Goal: Contribute content: Contribute content

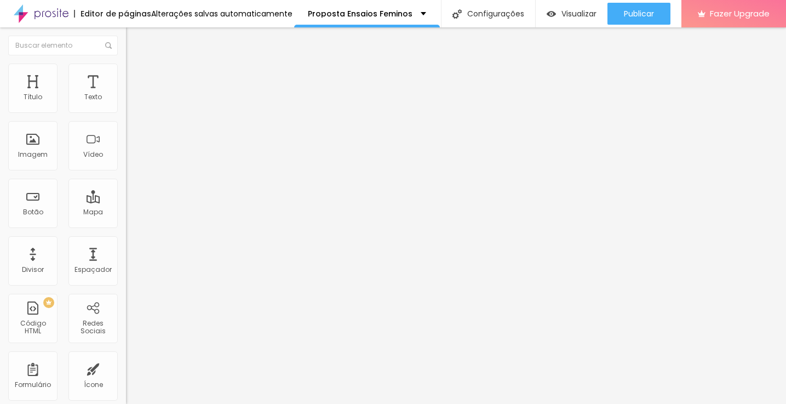
click at [134, 43] on img "button" at bounding box center [138, 40] width 9 height 9
click at [35, 155] on div "Imagem" at bounding box center [33, 155] width 30 height 8
click at [134, 38] on img "button" at bounding box center [138, 40] width 9 height 9
click at [126, 94] on span "Adicionar imagem" at bounding box center [161, 89] width 71 height 9
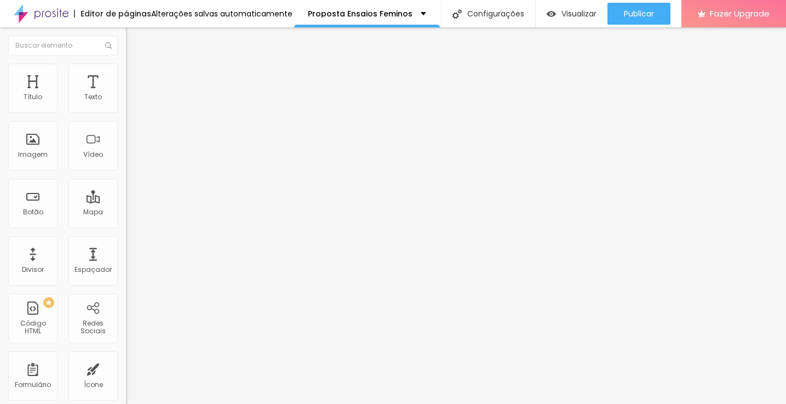
click at [35, 268] on div "Divisor" at bounding box center [33, 270] width 22 height 8
click at [134, 40] on img "button" at bounding box center [138, 40] width 9 height 9
click at [39, 268] on div "Divisor" at bounding box center [33, 270] width 22 height 8
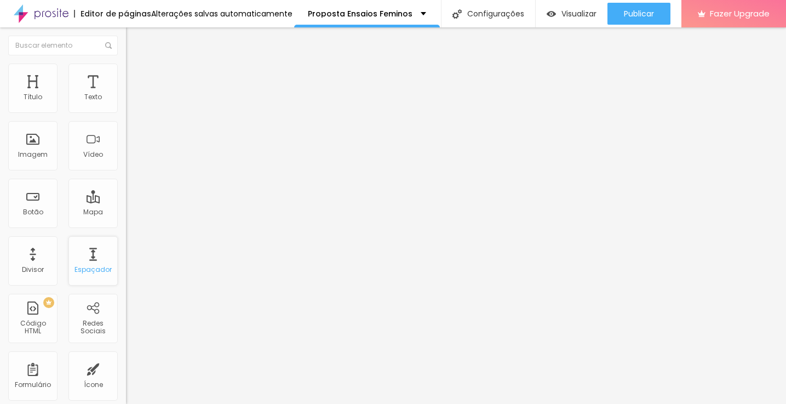
click at [87, 265] on div "Espaçador" at bounding box center [92, 260] width 49 height 49
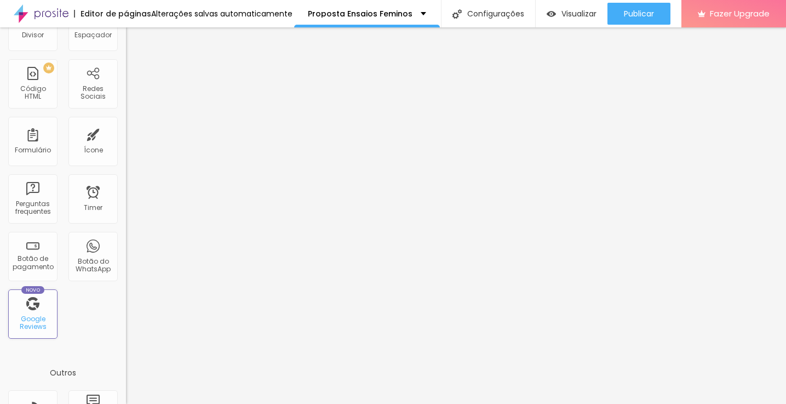
click at [36, 316] on div "Novo Google Reviews" at bounding box center [32, 313] width 49 height 49
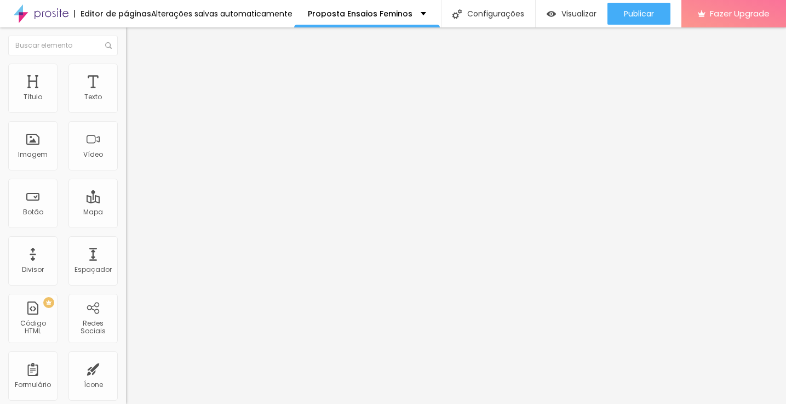
click at [126, 219] on input at bounding box center [200, 224] width 149 height 11
type input "mau loa fot"
click at [126, 171] on span "Original" at bounding box center [139, 166] width 26 height 9
click at [126, 178] on span "Cinema" at bounding box center [139, 173] width 27 height 9
click at [126, 195] on span "Quadrado" at bounding box center [144, 190] width 36 height 9
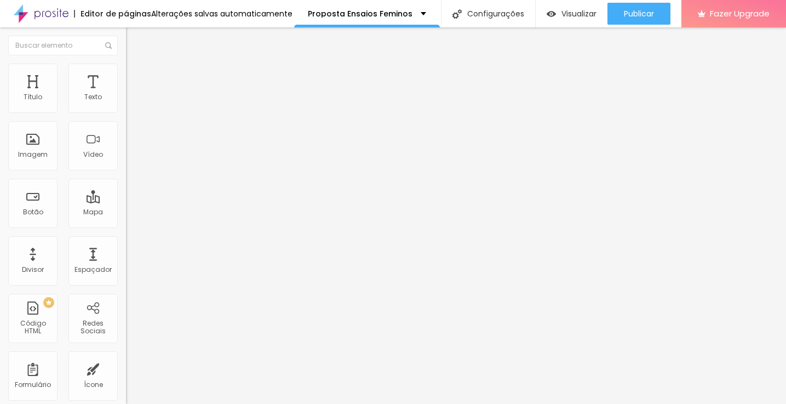
click at [126, 178] on span "Cinema" at bounding box center [139, 173] width 27 height 9
click at [126, 188] on span "Padrão" at bounding box center [138, 183] width 25 height 9
click at [126, 75] on img at bounding box center [131, 80] width 10 height 10
click at [126, 64] on img at bounding box center [131, 69] width 10 height 10
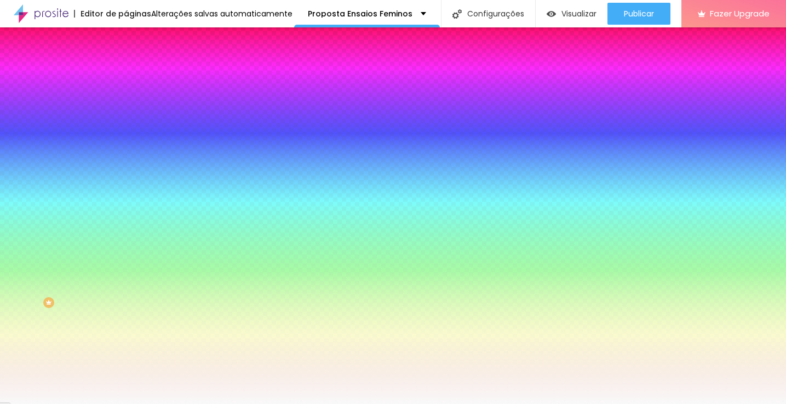
click at [126, 101] on span "Adicionar imagem" at bounding box center [161, 96] width 71 height 9
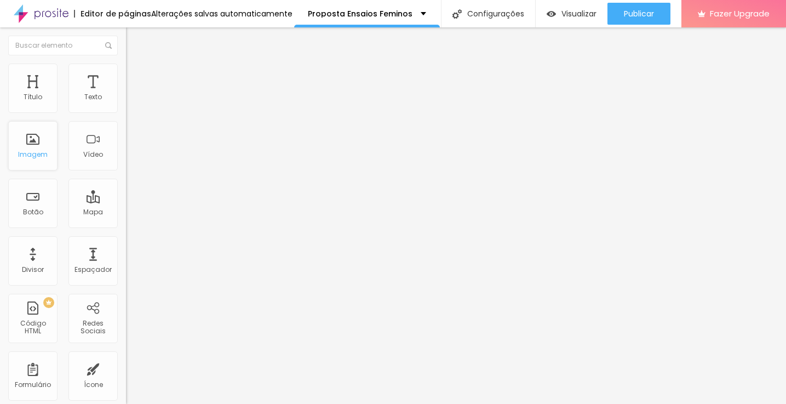
click at [33, 147] on div "Imagem" at bounding box center [32, 145] width 49 height 49
click at [126, 94] on span "Adicionar imagem" at bounding box center [161, 89] width 71 height 9
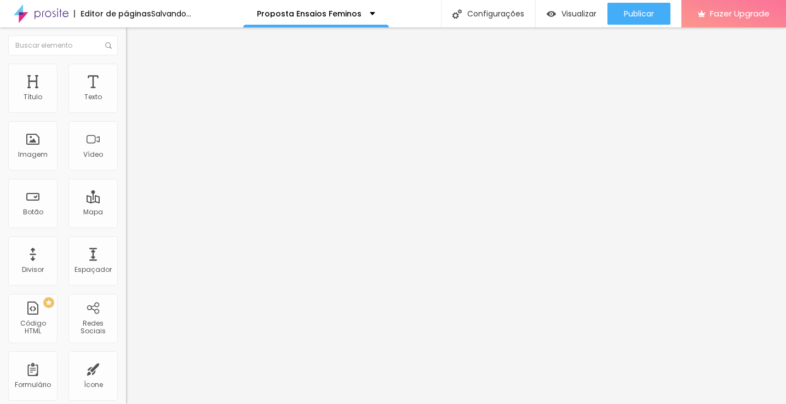
click at [126, 70] on img at bounding box center [131, 69] width 10 height 10
click at [126, 75] on li "Avançado" at bounding box center [189, 80] width 126 height 11
click at [126, 68] on img at bounding box center [131, 69] width 10 height 10
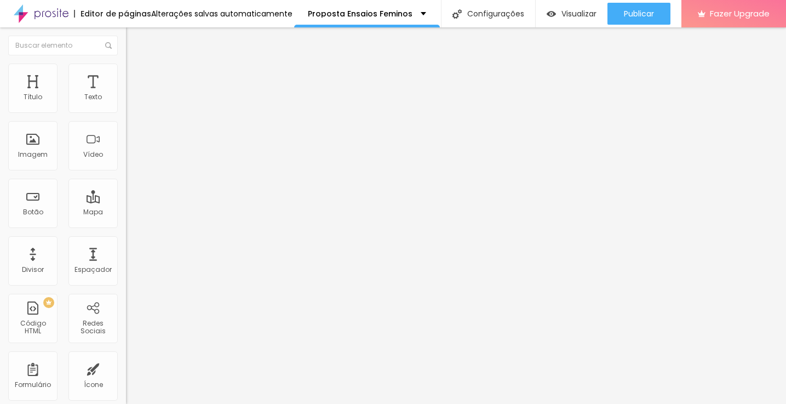
type input "95"
type input "90"
type input "85"
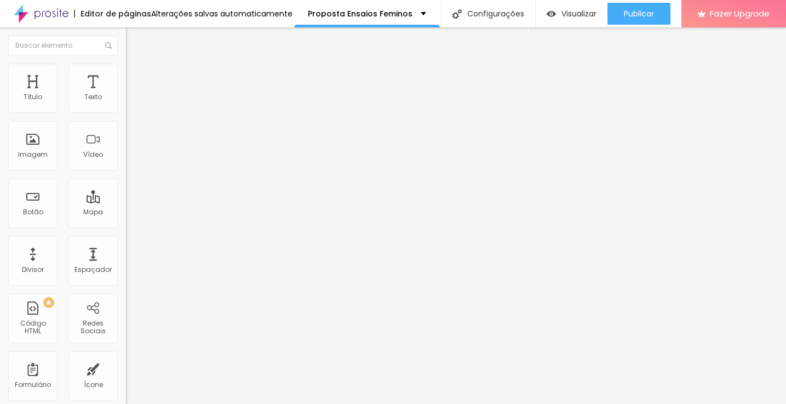
type input "85"
type input "80"
type input "65"
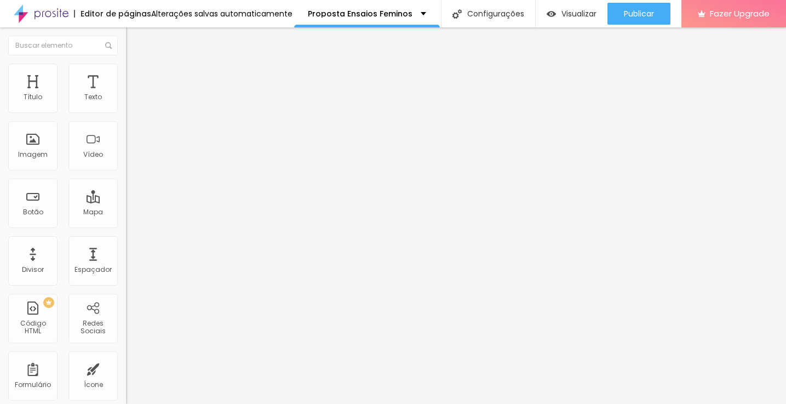
type input "60"
type input "55"
type input "50"
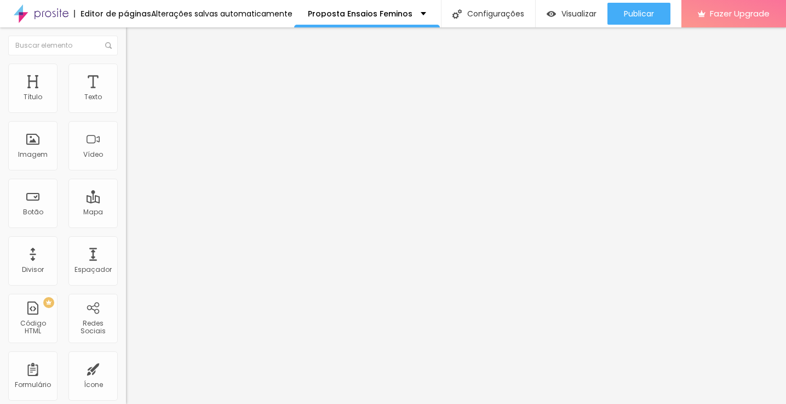
type input "50"
type input "45"
type input "50"
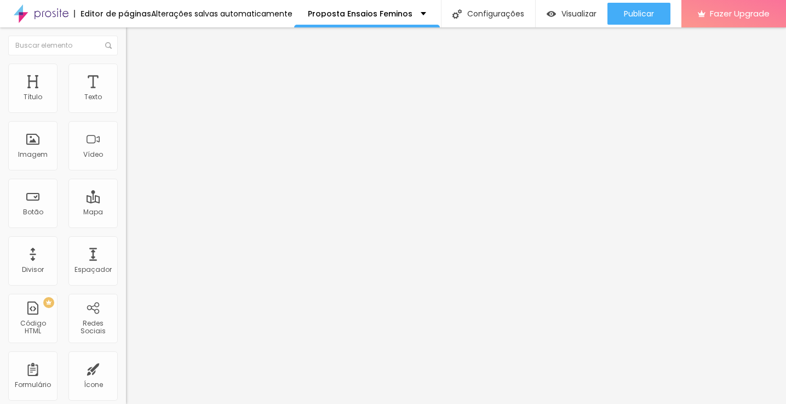
type input "55"
type input "60"
type input "65"
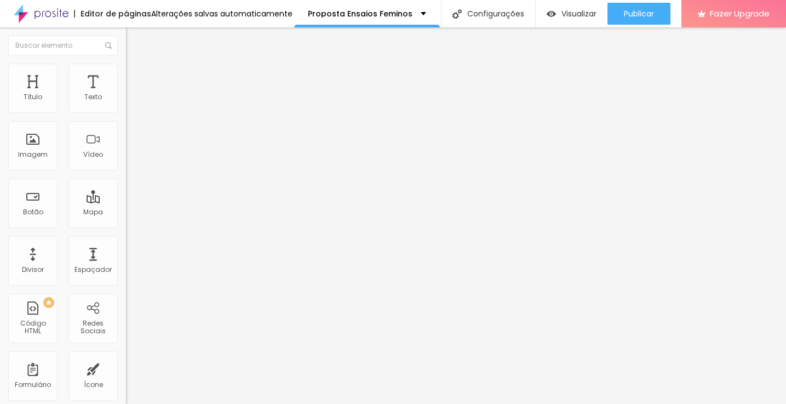
type input "65"
type input "70"
type input "75"
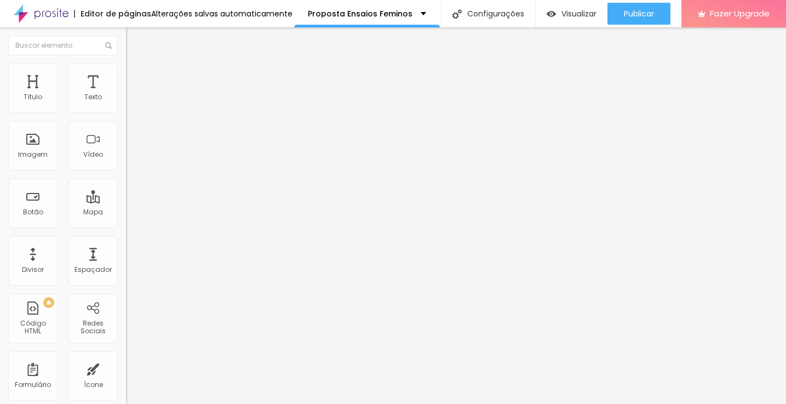
type input "85"
type input "90"
type input "95"
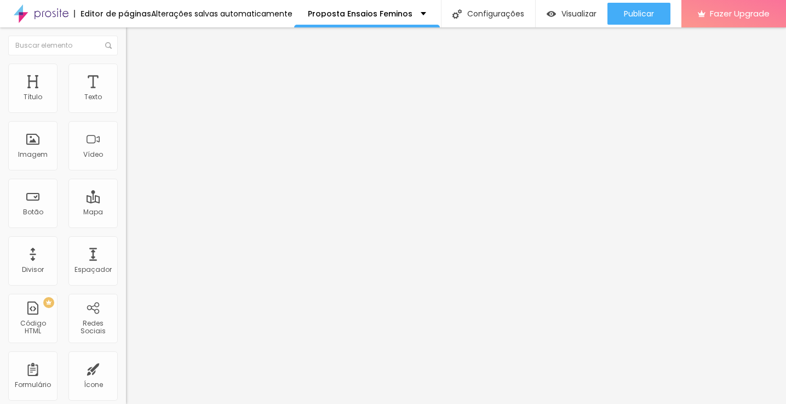
type input "95"
type input "100"
drag, startPoint x: 116, startPoint y: 120, endPoint x: 131, endPoint y: 122, distance: 15.4
click at [131, 122] on div "Título Texto Imagem Vídeo Botão Mapa Divisor Espaçador PREMIUM Código HTML Rede…" at bounding box center [393, 215] width 786 height 376
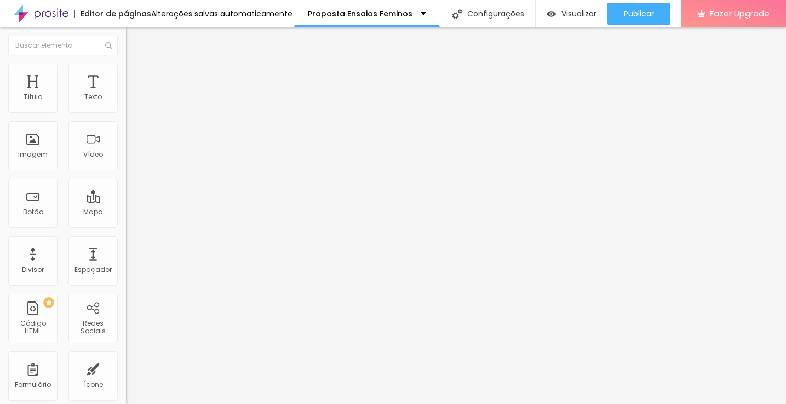
type input "12"
type input "13"
type input "21"
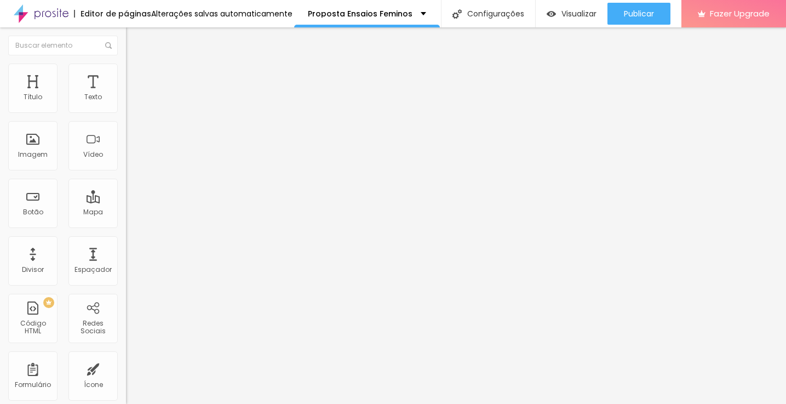
type input "21"
type input "35"
type input "36"
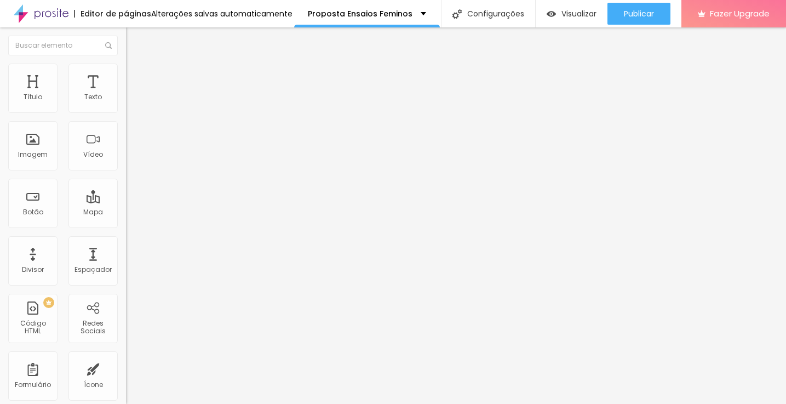
type input "49"
type input "64"
type input "66"
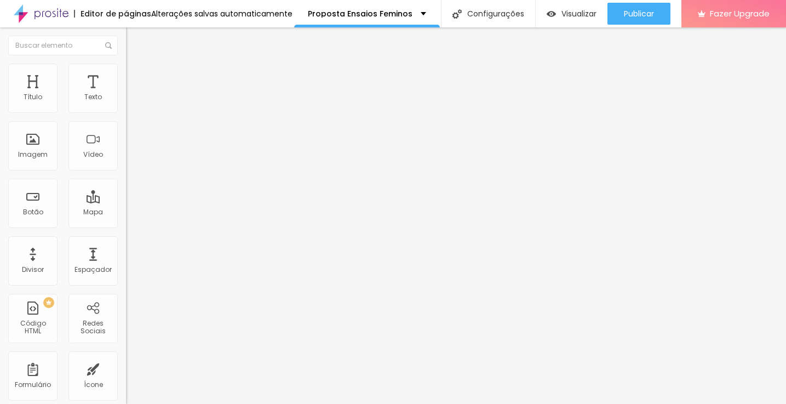
type input "66"
type input "53"
type input "35"
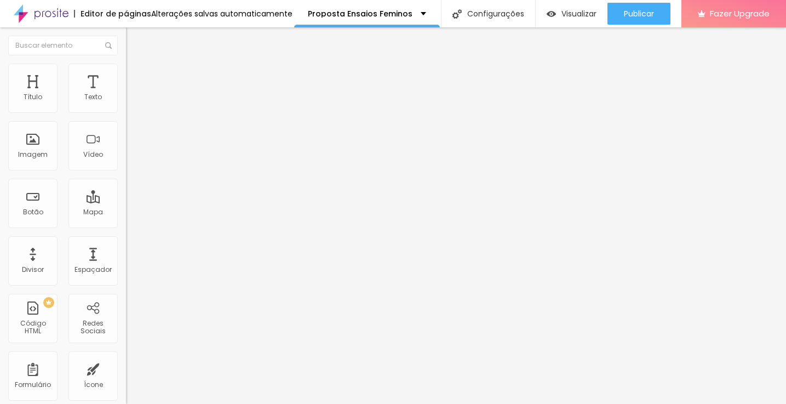
type input "16"
type input "0"
drag, startPoint x: 29, startPoint y: 142, endPoint x: 0, endPoint y: 144, distance: 29.1
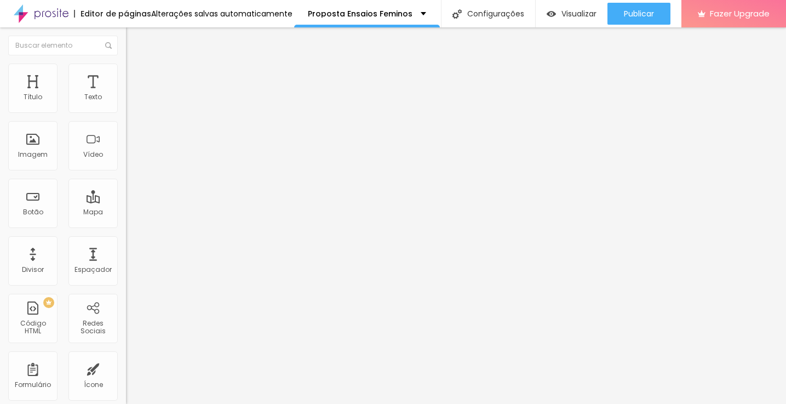
click at [126, 144] on div "Tamanho 100 px % 0 Borda arredondada Sombra DESATIVADO Voltar ao padrão" at bounding box center [189, 195] width 126 height 220
click at [126, 64] on li "Conteúdo" at bounding box center [189, 58] width 126 height 11
click at [126, 171] on span "Original" at bounding box center [139, 166] width 26 height 9
click at [126, 191] on span "Quadrado" at bounding box center [144, 186] width 36 height 9
click at [126, 164] on div "Proporção" at bounding box center [189, 160] width 126 height 7
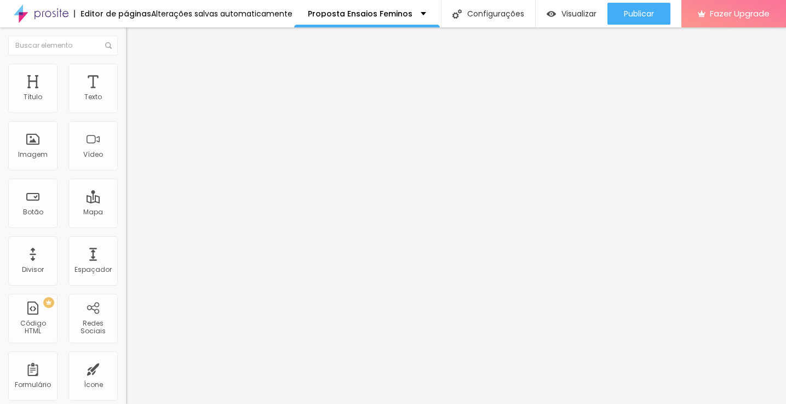
click at [126, 191] on span "Quadrado" at bounding box center [144, 186] width 36 height 9
click at [126, 94] on span "Adicionar imagem" at bounding box center [161, 89] width 71 height 9
click at [126, 171] on span "Original" at bounding box center [139, 166] width 26 height 9
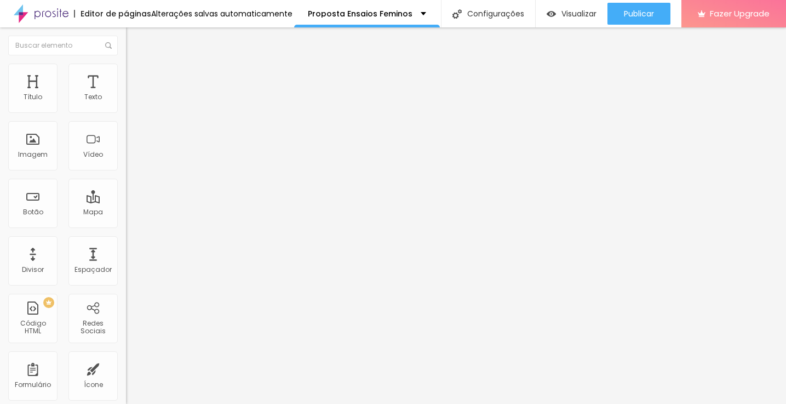
click at [126, 185] on span "Padrão" at bounding box center [138, 179] width 25 height 9
click at [126, 195] on span "Quadrado" at bounding box center [144, 190] width 36 height 9
click at [126, 72] on li "Estilo" at bounding box center [189, 69] width 126 height 11
click at [126, 75] on img at bounding box center [131, 80] width 10 height 10
type input "8"
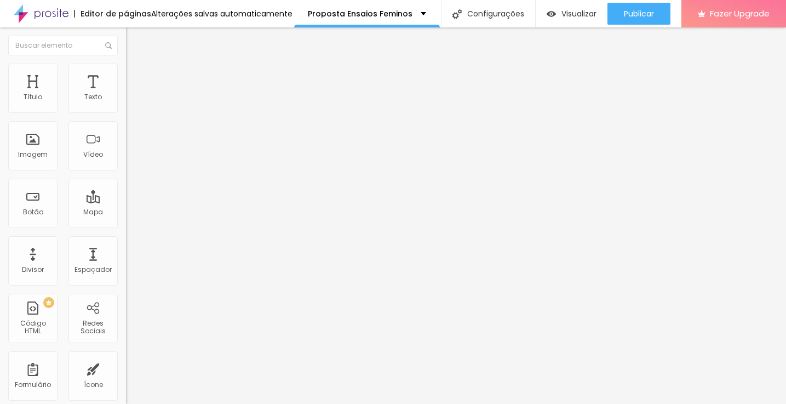
type input "8"
type input "11"
type input "15"
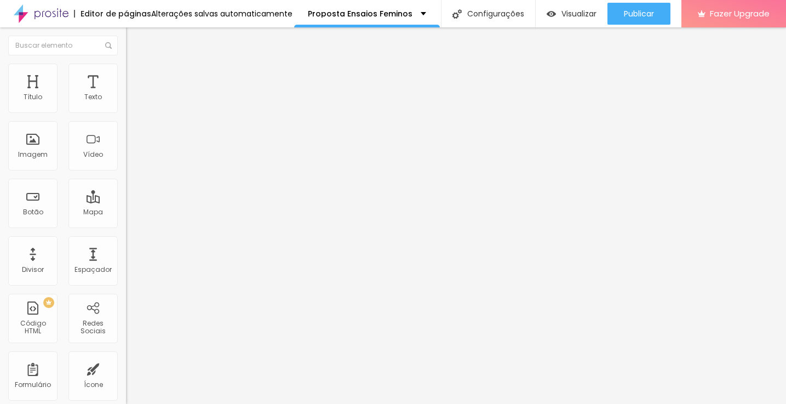
type input "26"
type input "40"
type input "68"
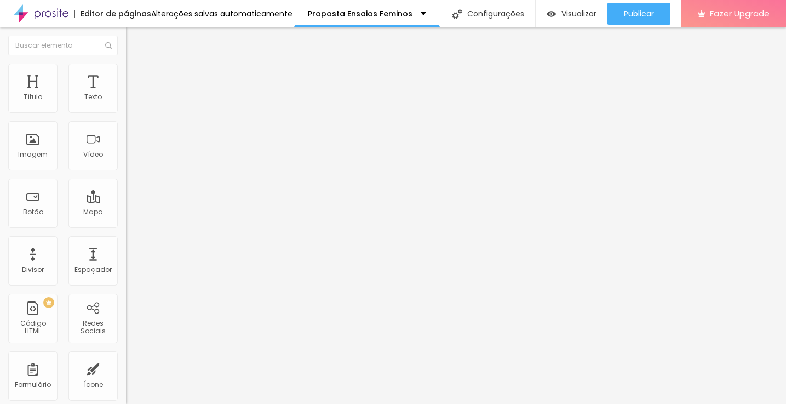
type input "68"
type input "83"
type input "93"
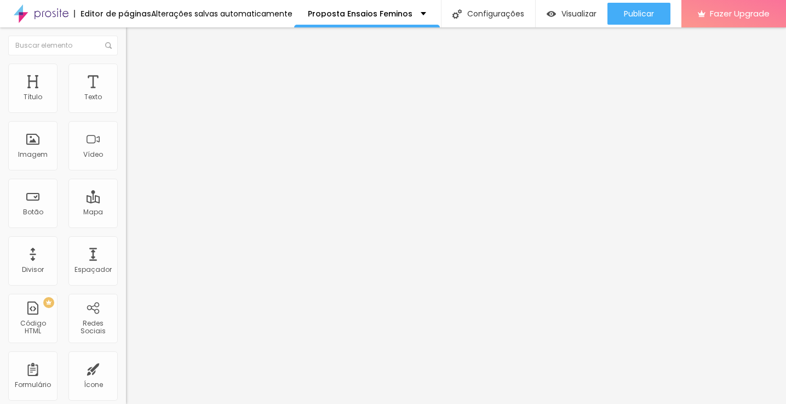
type input "100"
type input "98"
type input "83"
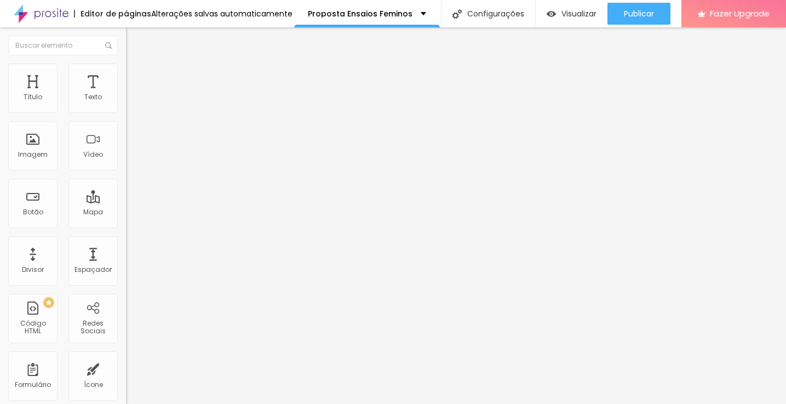
type input "83"
type input "64"
type input "46"
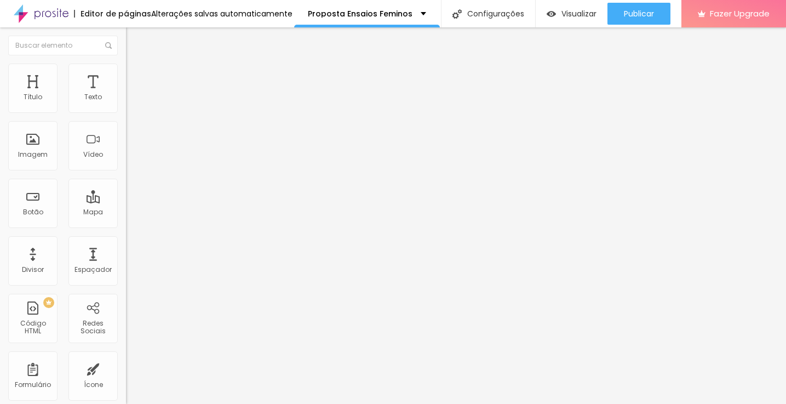
type input "14"
type input "2"
type input "0"
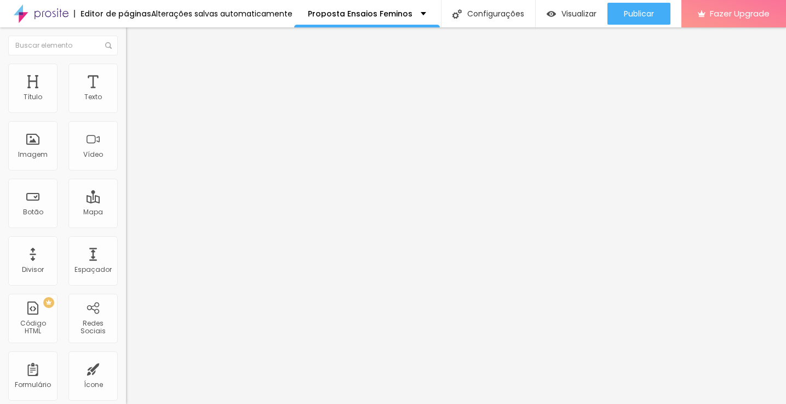
type input "0"
drag, startPoint x: 30, startPoint y: 109, endPoint x: 0, endPoint y: 114, distance: 30.5
type input "0"
click at [126, 114] on div "0 Espaço de cima 10 Espaço de baixo ID Html Classes Html Visível nos dispositiv…" at bounding box center [189, 315] width 126 height 461
type input "6"
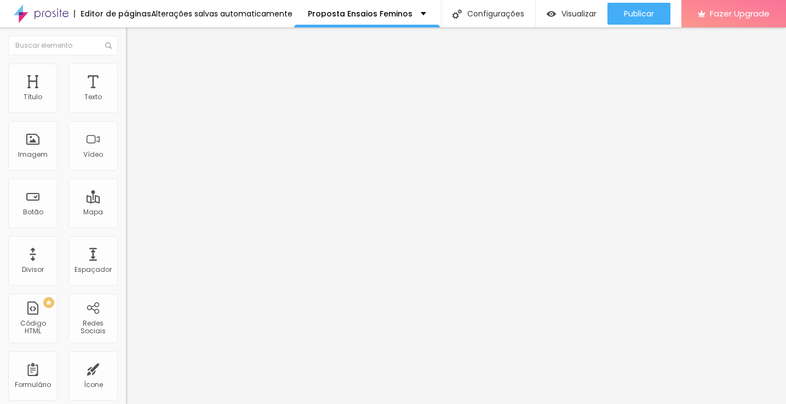
type input "6"
type input "4"
type input "0"
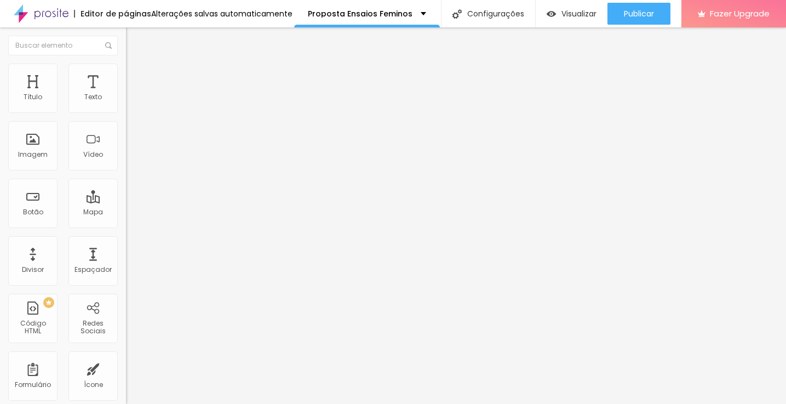
drag, startPoint x: 29, startPoint y: 134, endPoint x: 0, endPoint y: 134, distance: 29.0
type input "0"
click at [126, 134] on div "0 Espaço de cima 0 Espaço de baixo ID Html Classes Html Visível nos dispositivo…" at bounding box center [189, 315] width 126 height 461
click at [136, 77] on span "Avançado" at bounding box center [154, 81] width 36 height 9
type input "8"
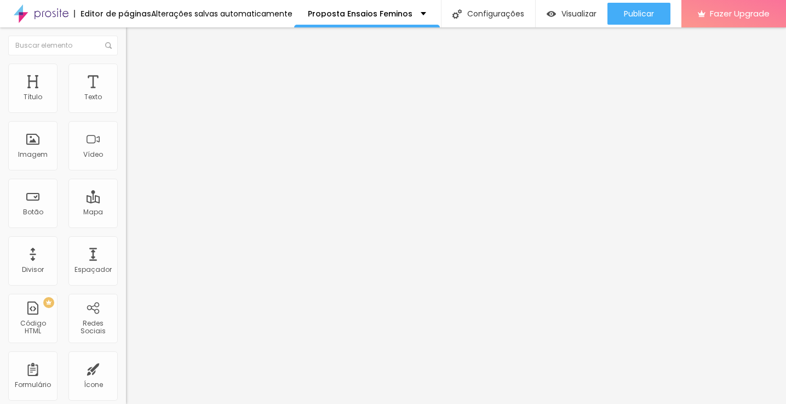
type input "8"
type input "7"
type input "5"
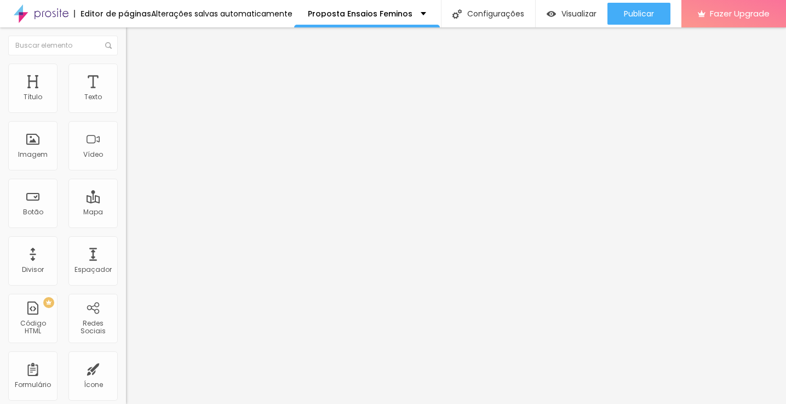
type input "2"
type input "0"
drag, startPoint x: 30, startPoint y: 109, endPoint x: 4, endPoint y: 109, distance: 26.3
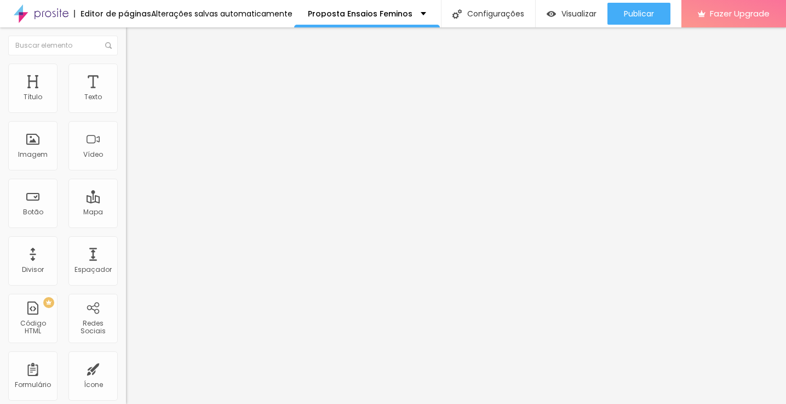
type input "0"
click at [126, 109] on div "0 Espaço de cima" at bounding box center [189, 162] width 126 height 155
type input "6"
type input "4"
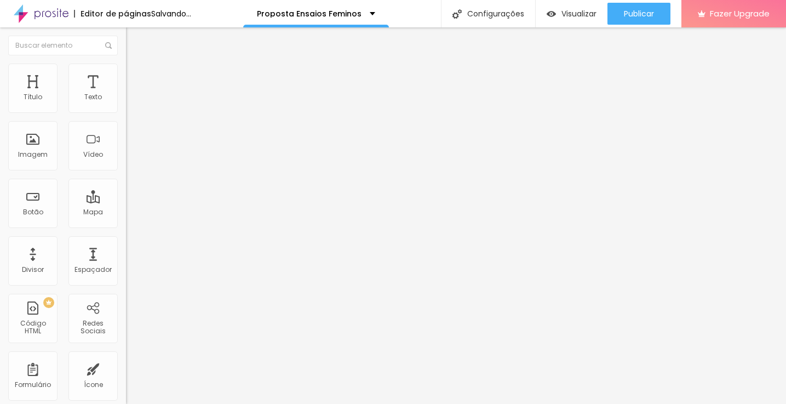
type input "4"
type input "1"
type input "0"
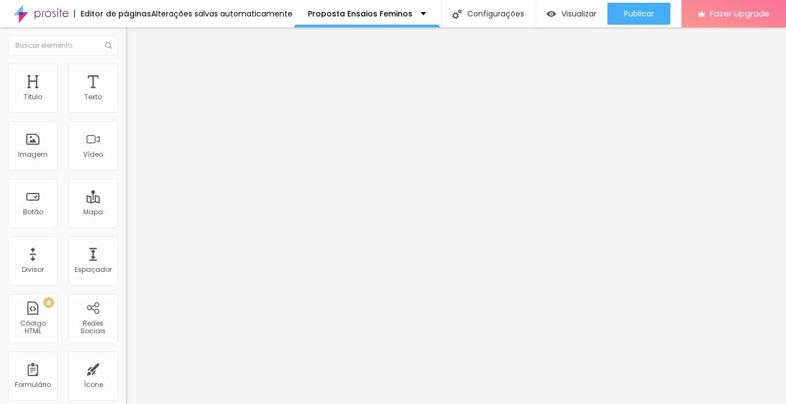
drag, startPoint x: 29, startPoint y: 134, endPoint x: 0, endPoint y: 134, distance: 29.0
type input "0"
click at [126, 134] on div "0 Espaço de cima 0 Espaço de baixo ID Html Classes Html Visível nos dispositivo…" at bounding box center [189, 315] width 126 height 461
click at [136, 77] on span "Avançado" at bounding box center [154, 81] width 36 height 9
click at [136, 78] on span "Avançado" at bounding box center [154, 81] width 36 height 9
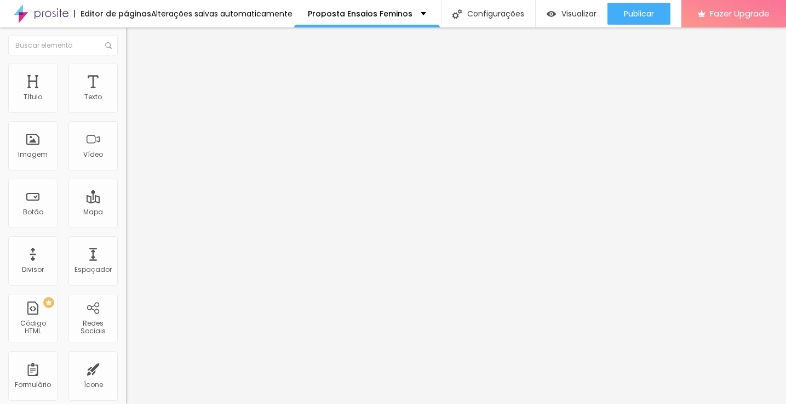
type input "4"
type input "2"
type input "0"
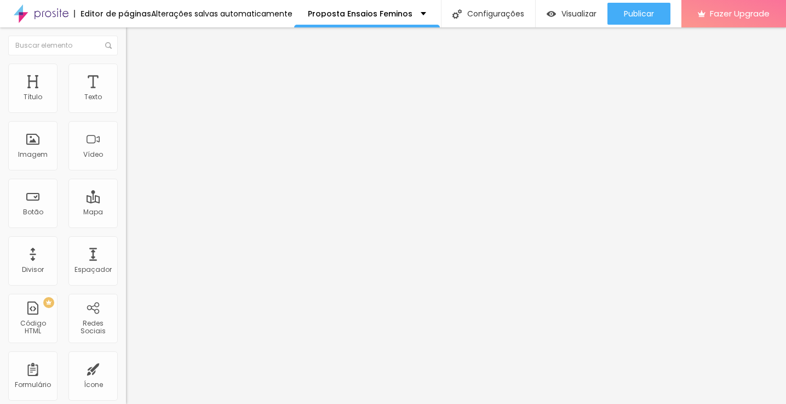
type input "0"
drag, startPoint x: 28, startPoint y: 109, endPoint x: 8, endPoint y: 110, distance: 20.3
type input "0"
click at [126, 110] on div "0 Espaço de cima" at bounding box center [189, 162] width 126 height 155
type input "8"
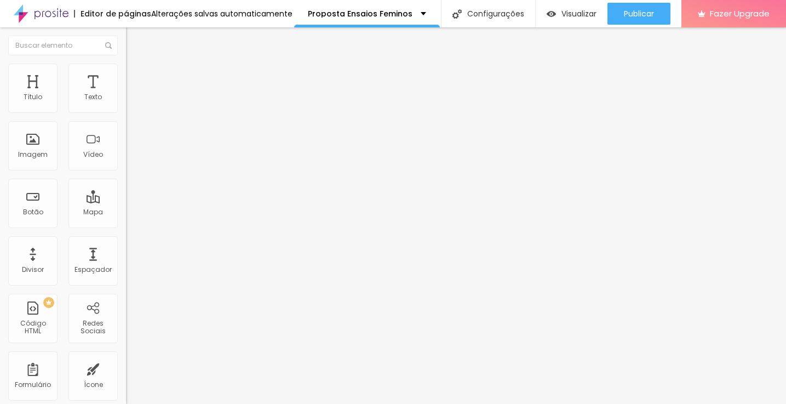
type input "8"
type input "7"
type input "3"
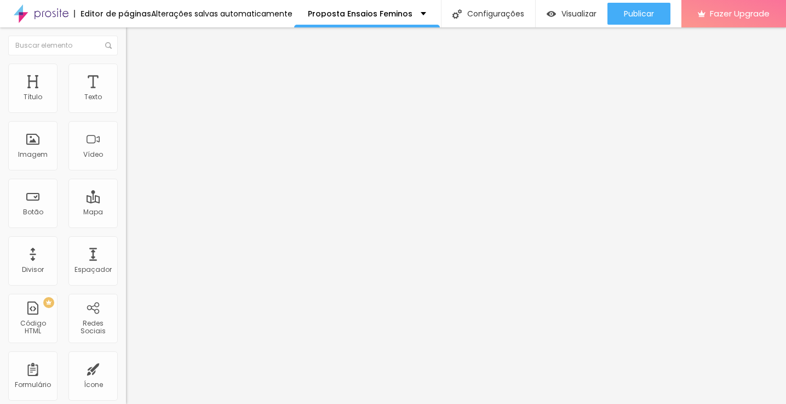
type input "0"
drag, startPoint x: 30, startPoint y: 133, endPoint x: 0, endPoint y: 141, distance: 31.2
type input "0"
click at [126, 141] on div "0 Espaço de cima 0 Espaço de baixo ID Html Classes Html Visível nos dispositivo…" at bounding box center [189, 315] width 126 height 461
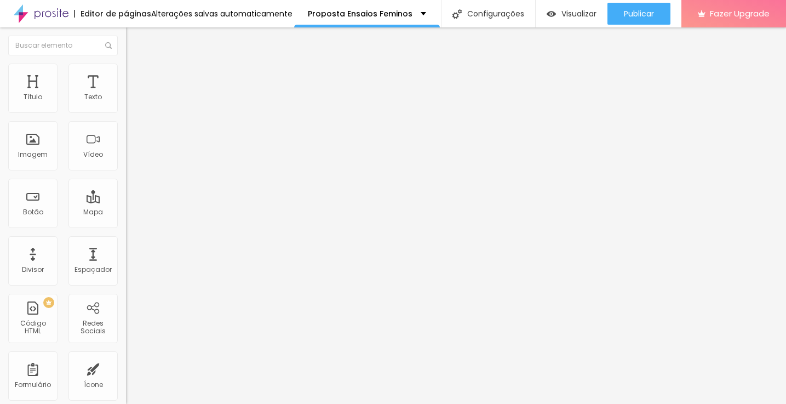
click at [136, 76] on span "Estilo" at bounding box center [144, 70] width 17 height 9
click at [130, 296] on icon "button" at bounding box center [133, 299] width 7 height 7
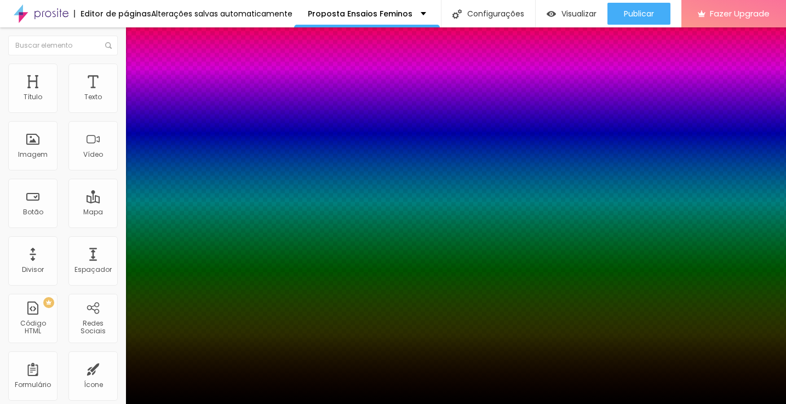
click at [9, 403] on div at bounding box center [393, 404] width 786 height 0
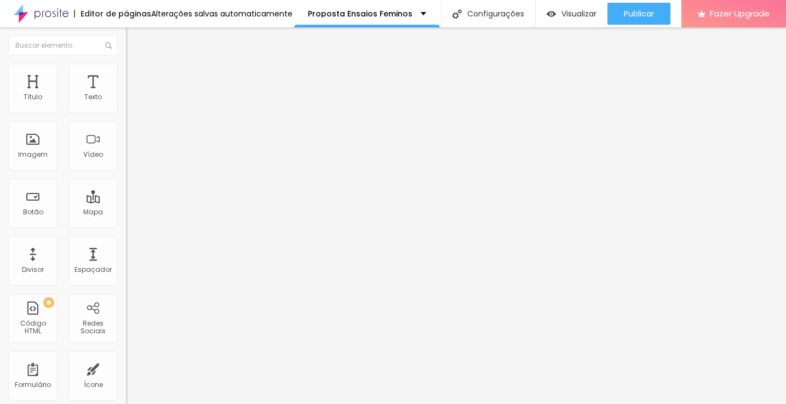
click at [126, 64] on li "Conteúdo" at bounding box center [189, 58] width 126 height 11
click at [126, 244] on img at bounding box center [128, 240] width 5 height 5
click at [126, 73] on li "Estilo" at bounding box center [189, 69] width 126 height 11
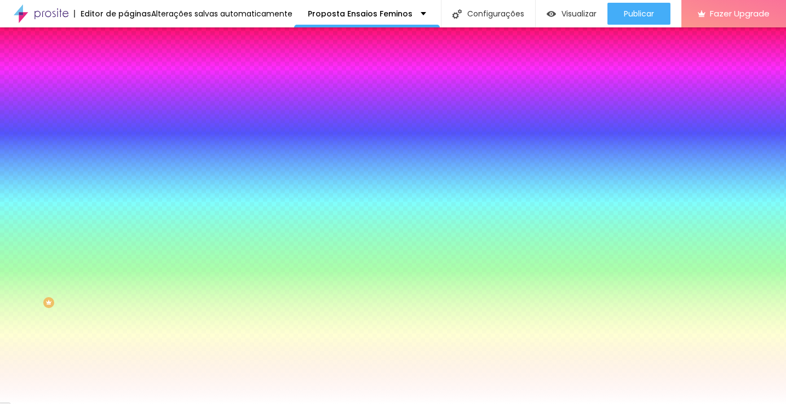
click at [126, 75] on li "Avançado" at bounding box center [189, 80] width 126 height 11
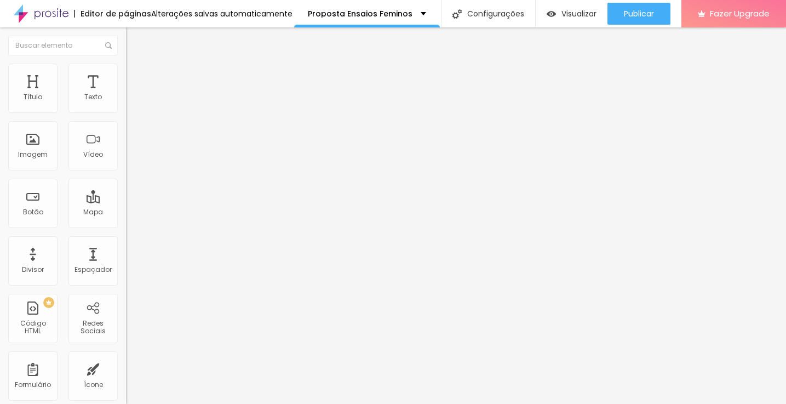
type input "10"
type input "0"
type input "5"
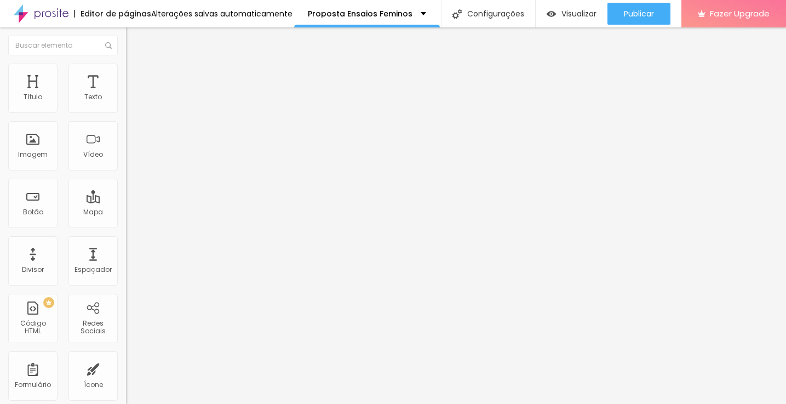
type input "5"
type input "10"
type input "15"
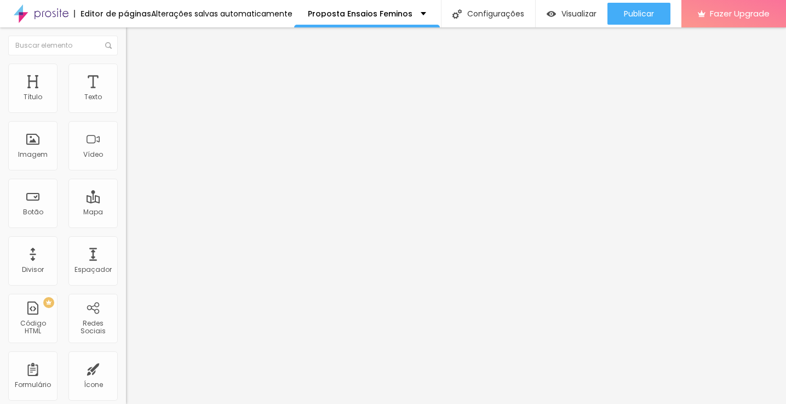
type input "20"
type input "25"
type input "30"
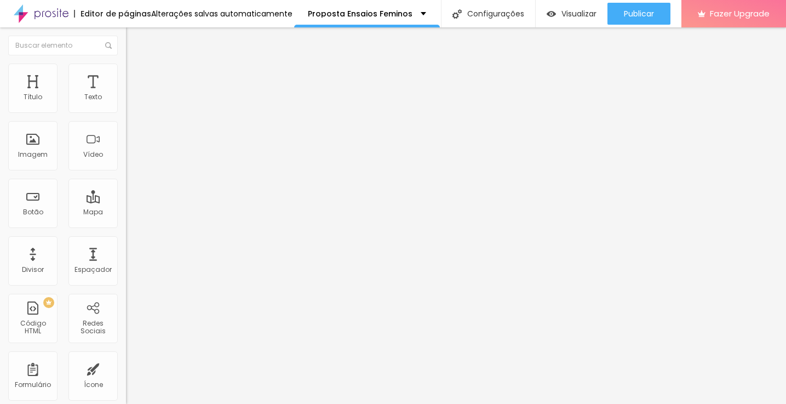
type input "30"
type input "35"
type input "40"
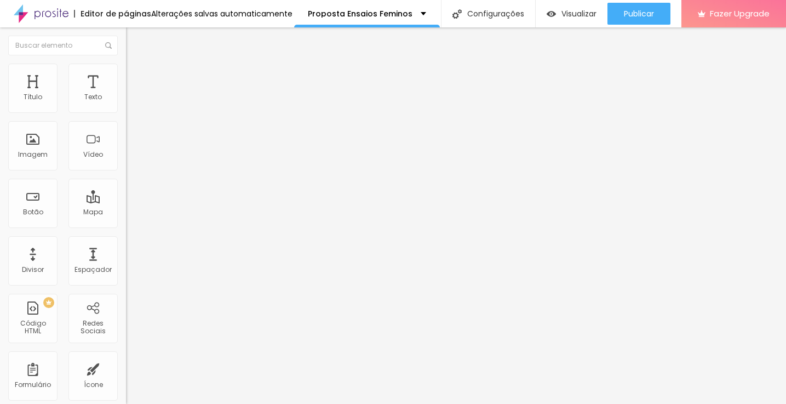
type input "45"
type input "40"
type input "35"
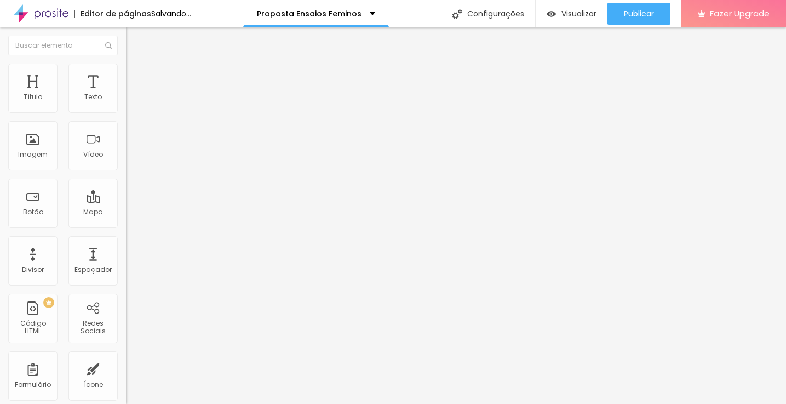
type input "35"
type input "30"
type input "25"
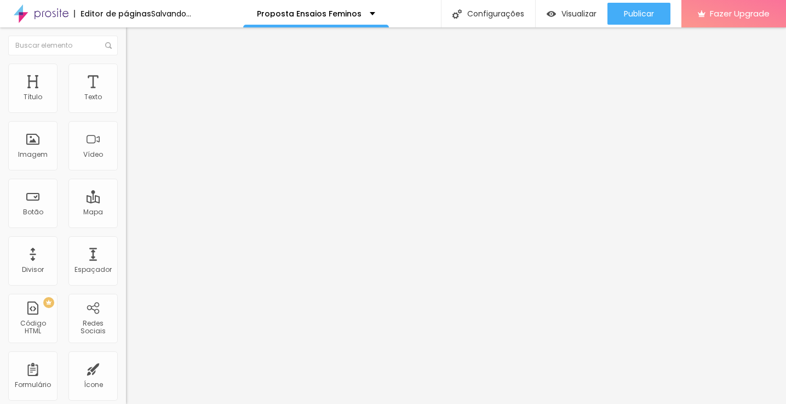
type input "20"
type input "15"
type input "10"
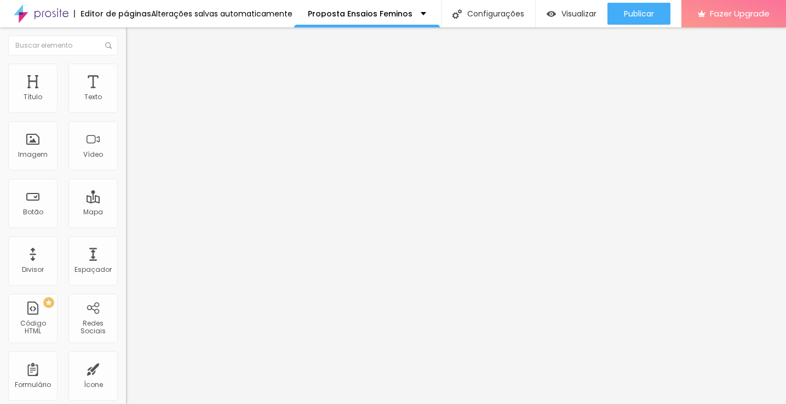
type input "10"
type input "5"
type input "0"
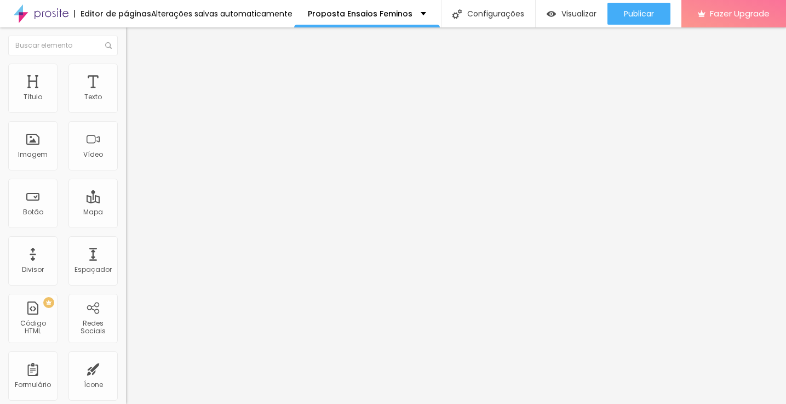
drag, startPoint x: 42, startPoint y: 108, endPoint x: 13, endPoint y: 113, distance: 29.5
type input "0"
click at [126, 113] on div "0 px Espaçamento Interno" at bounding box center [189, 162] width 126 height 155
click at [136, 76] on span "Estilo" at bounding box center [144, 70] width 17 height 9
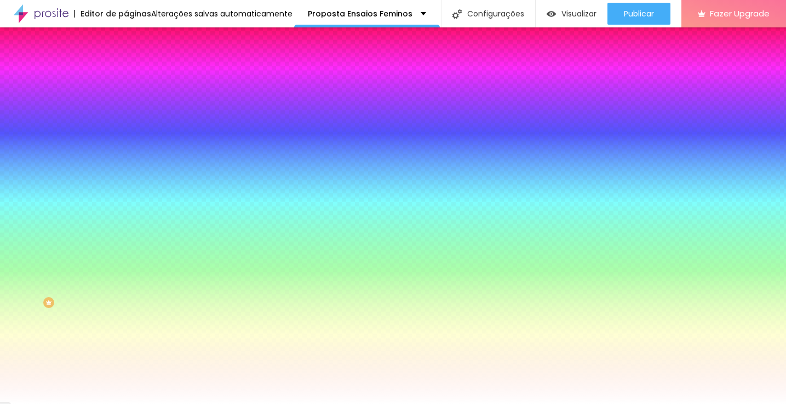
click at [136, 77] on span "Avançado" at bounding box center [154, 81] width 36 height 9
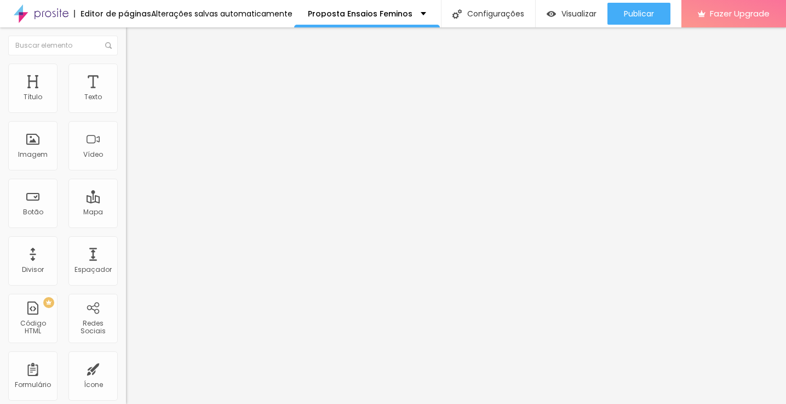
type input "15"
type input "10"
type input "5"
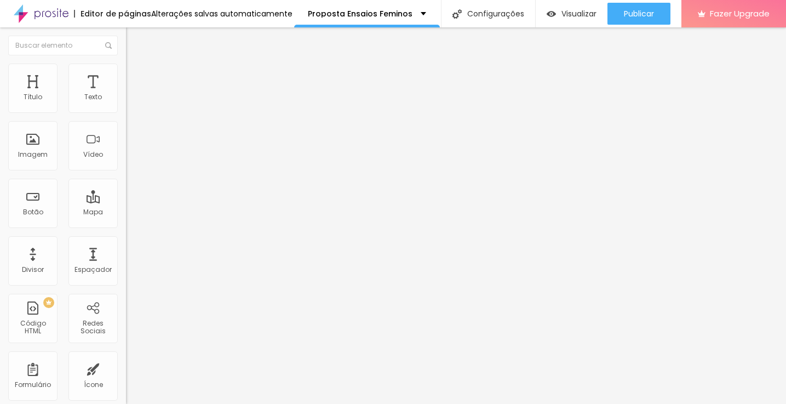
type input "5"
type input "0"
drag, startPoint x: 42, startPoint y: 110, endPoint x: 1, endPoint y: 118, distance: 41.9
type input "0"
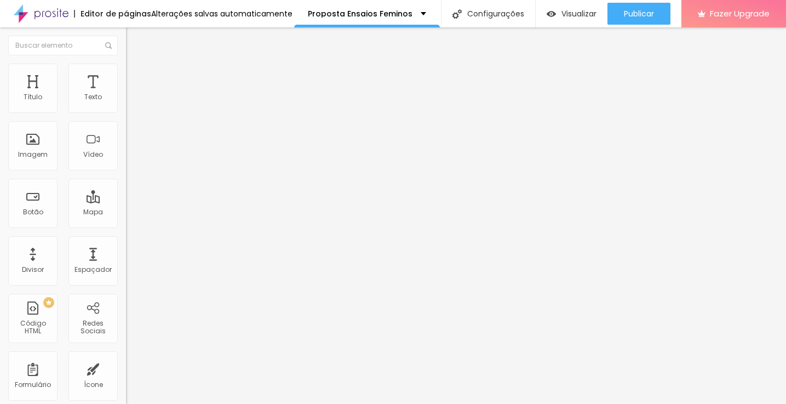
click at [126, 118] on div "0 px Espaçamento Interno ID Html Classes Html Visível nos dispositivos Celular …" at bounding box center [189, 238] width 126 height 306
click at [136, 77] on span "Avançado" at bounding box center [154, 81] width 36 height 9
type input "15"
type input "10"
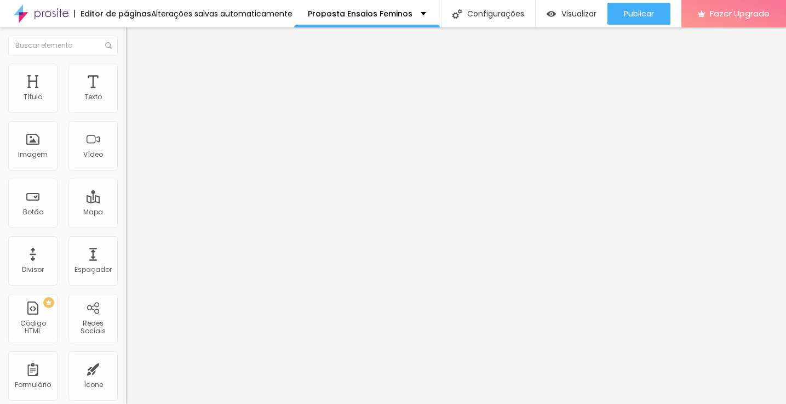
type input "10"
type input "5"
type input "0"
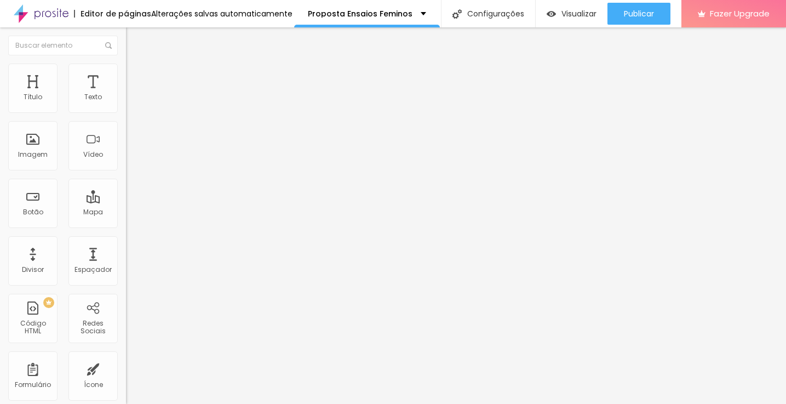
drag, startPoint x: 43, startPoint y: 106, endPoint x: 0, endPoint y: 116, distance: 44.3
type input "0"
click at [126, 116] on div "0 px Espaçamento Interno ID Html Classes Html Visível nos dispositivos Celular …" at bounding box center [189, 238] width 126 height 306
click at [126, 72] on li "Estilo" at bounding box center [189, 69] width 126 height 11
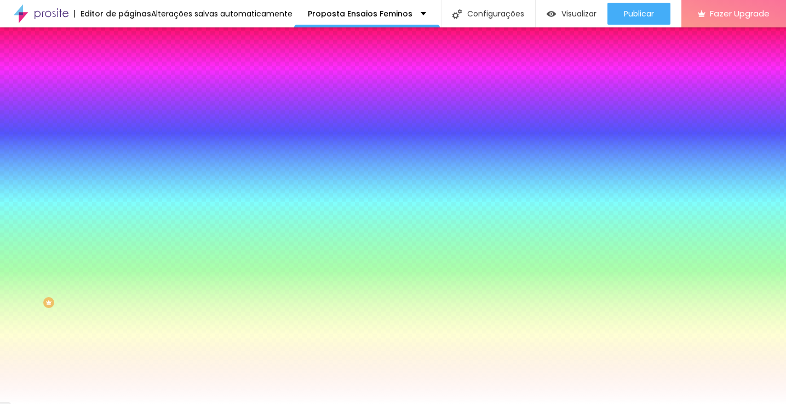
click at [136, 65] on span "Conteúdo" at bounding box center [153, 59] width 34 height 9
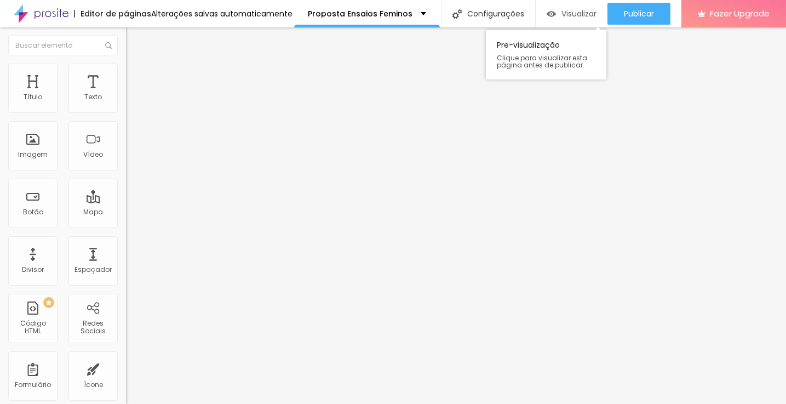
click at [575, 16] on span "Visualizar" at bounding box center [579, 13] width 35 height 9
click at [33, 213] on div "Botão" at bounding box center [33, 212] width 20 height 8
click at [126, 73] on li "Estilo" at bounding box center [189, 69] width 126 height 11
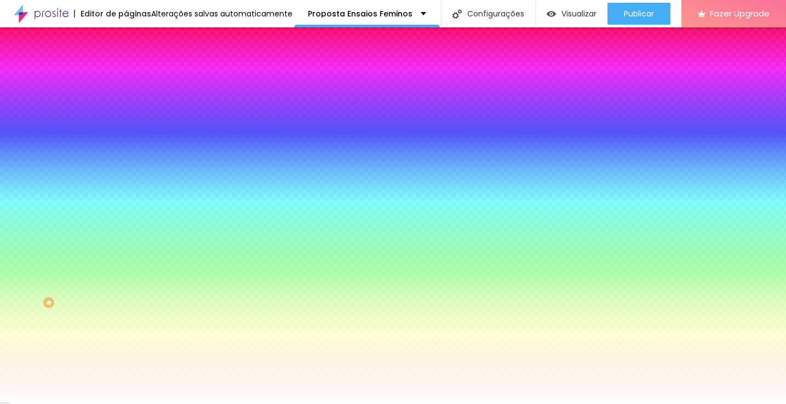
click at [126, 75] on li "Avançado" at bounding box center [189, 80] width 126 height 11
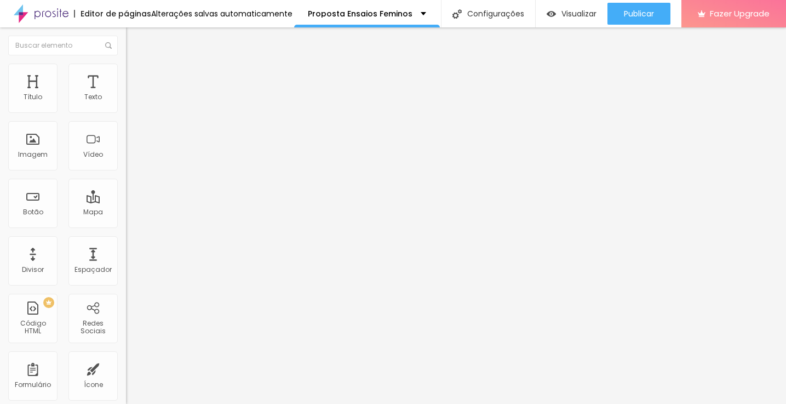
click at [136, 74] on span "Estilo" at bounding box center [144, 70] width 17 height 9
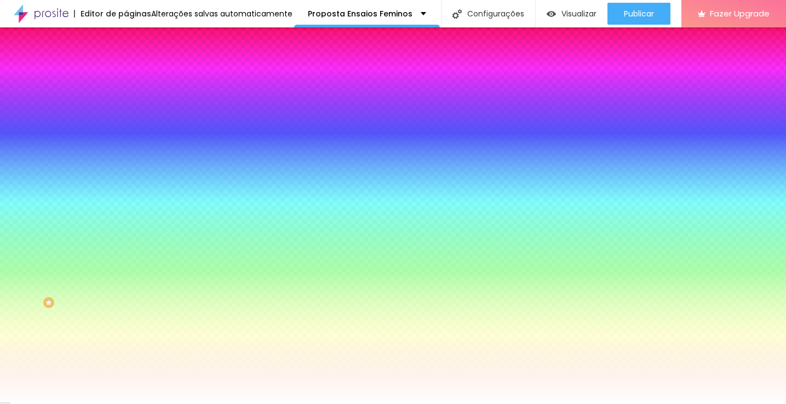
drag, startPoint x: 114, startPoint y: 261, endPoint x: 0, endPoint y: 260, distance: 114.0
click at [126, 260] on div "Cor de fundo Voltar ao padrão #FFFFFF Tipografia Voltar ao padrão Borda Voltar …" at bounding box center [189, 264] width 126 height 358
paste input "7FC8A9"
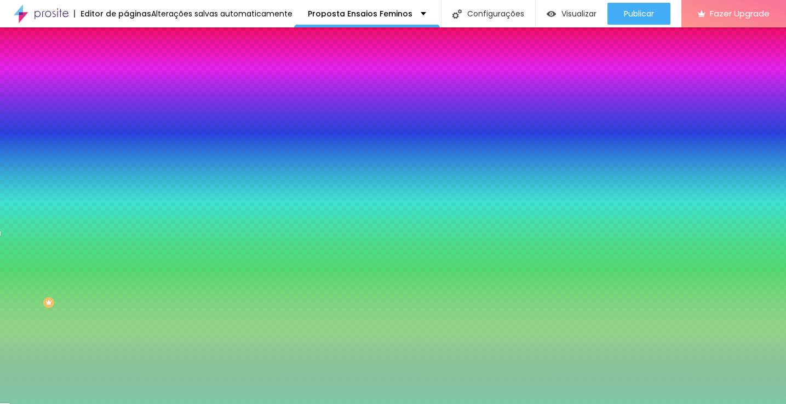
type input "#7FC8A9"
click at [126, 343] on div "Editar Botão Conteúdo Estilo Avançado Cor de fundo Voltar ao padrão #FFFFFF Tip…" at bounding box center [189, 215] width 126 height 376
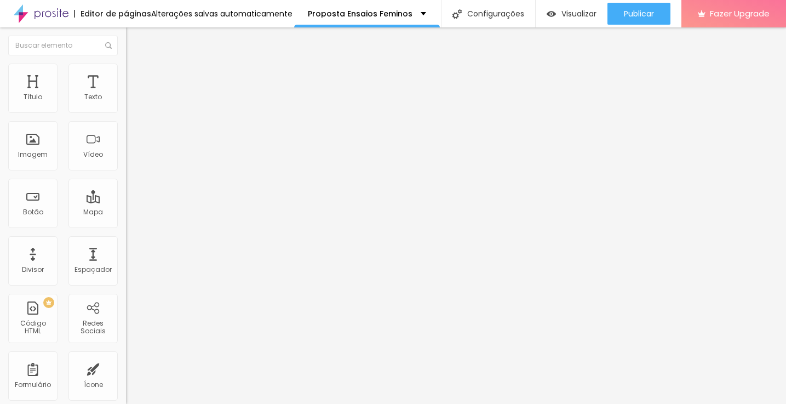
click at [136, 74] on span "Estilo" at bounding box center [144, 70] width 17 height 9
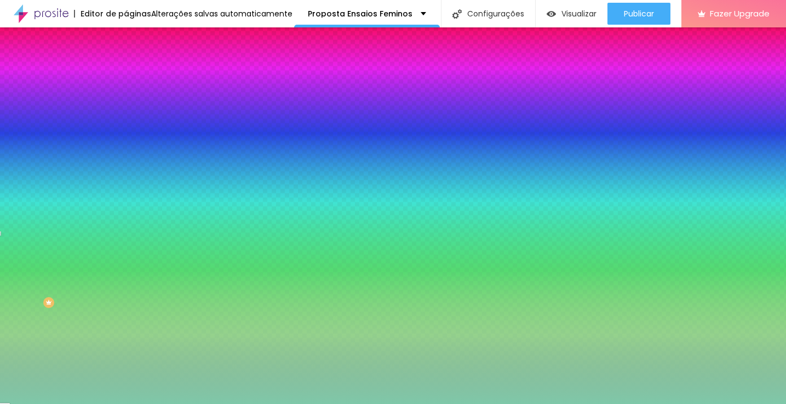
click at [130, 392] on icon "button" at bounding box center [134, 396] width 8 height 8
click at [126, 75] on img at bounding box center [131, 80] width 10 height 10
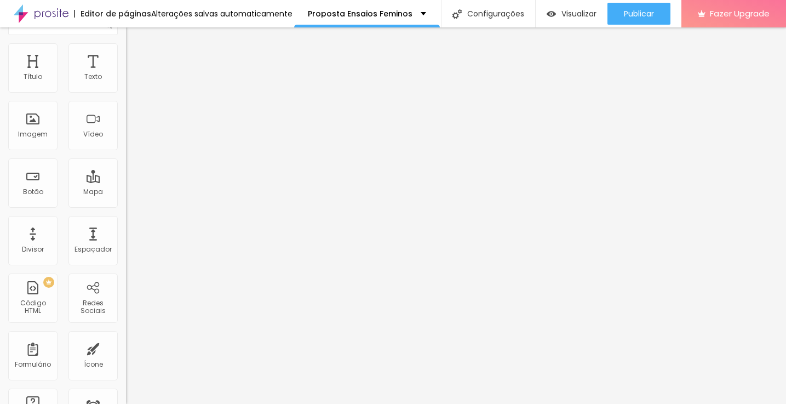
scroll to position [20, 0]
click at [126, 51] on li "Estilo" at bounding box center [189, 49] width 126 height 11
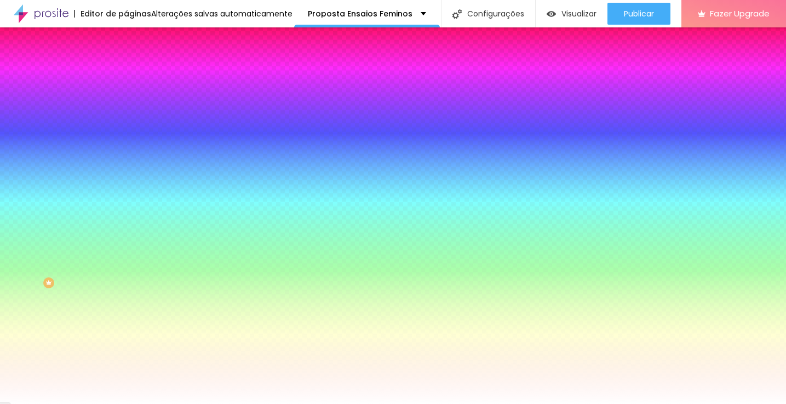
scroll to position [0, 0]
click at [126, 373] on div at bounding box center [189, 373] width 126 height 0
click at [126, 403] on input "#FFFFFF" at bounding box center [191, 408] width 131 height 11
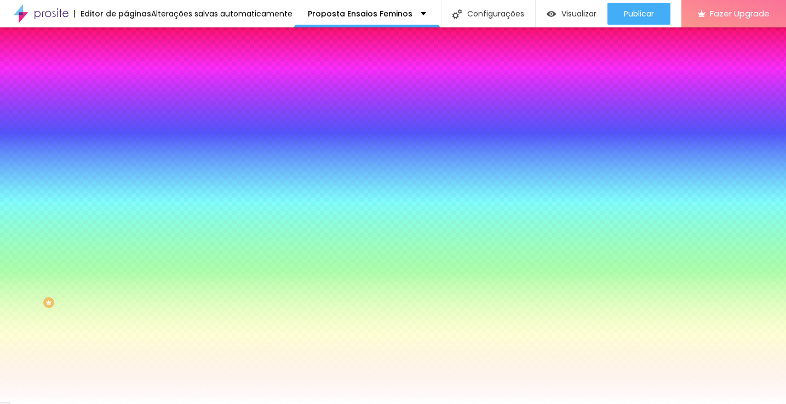
paste input "7FC8A9"
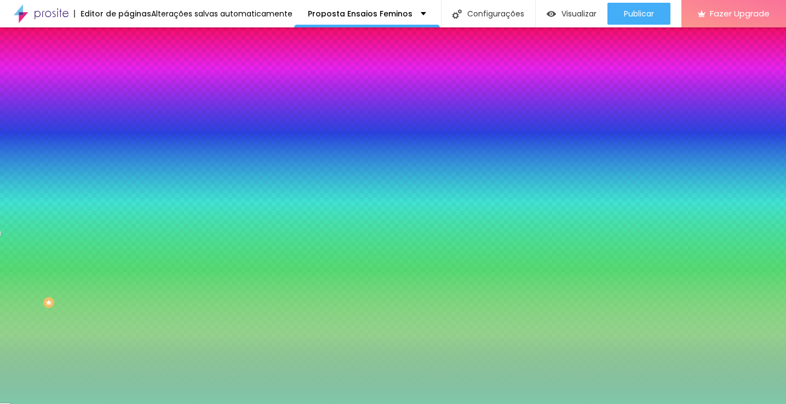
click at [126, 218] on div "Ao passar o mouse Editar estilo do campo" at bounding box center [189, 283] width 126 height 140
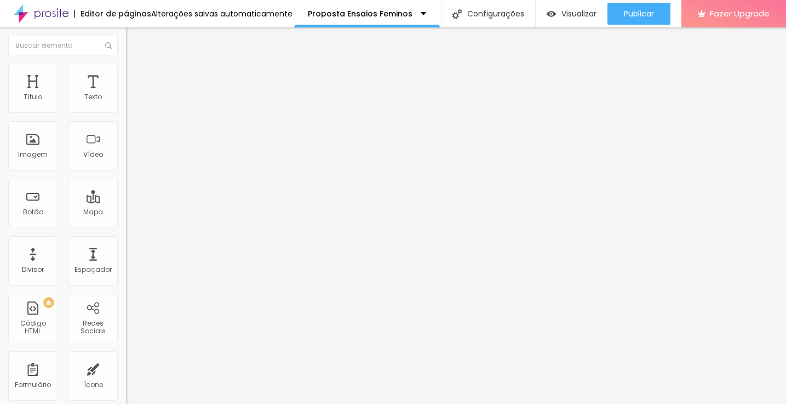
click at [126, 68] on li "Estilo" at bounding box center [189, 69] width 126 height 11
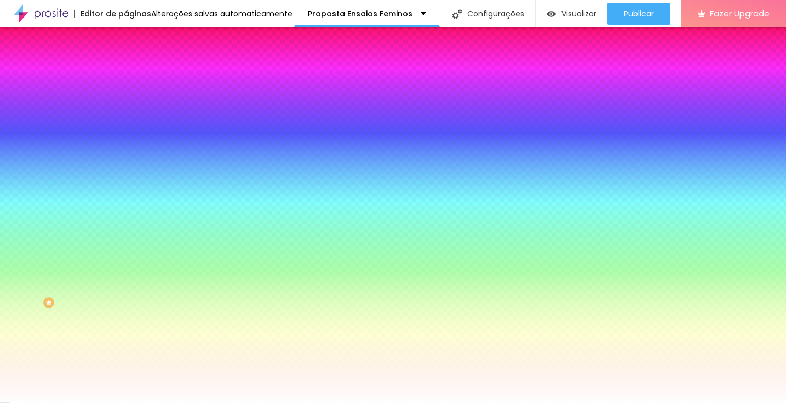
click at [126, 257] on div "Cor de fundo Voltar ao padrão #FFFFFF Tipografia Voltar ao padrão Borda Voltar …" at bounding box center [189, 264] width 126 height 358
click at [126, 403] on input "#FFFFFF" at bounding box center [191, 408] width 131 height 11
paste input "7FC8A9"
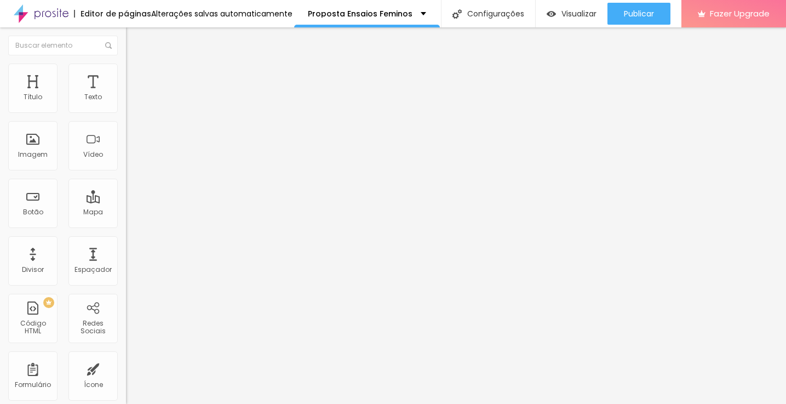
click at [126, 73] on li "Estilo" at bounding box center [189, 69] width 126 height 11
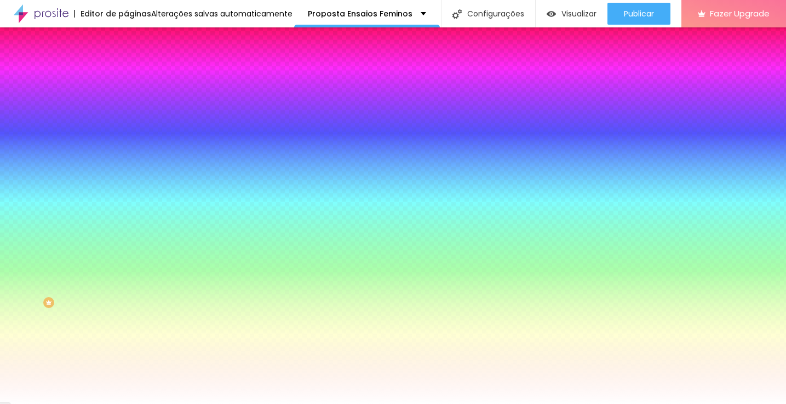
drag, startPoint x: 115, startPoint y: 261, endPoint x: 39, endPoint y: 254, distance: 75.9
click at [126, 384] on div "Cor do texto Voltar ao padrão #FFFFFF" at bounding box center [189, 399] width 126 height 30
paste input "7FC8A9"
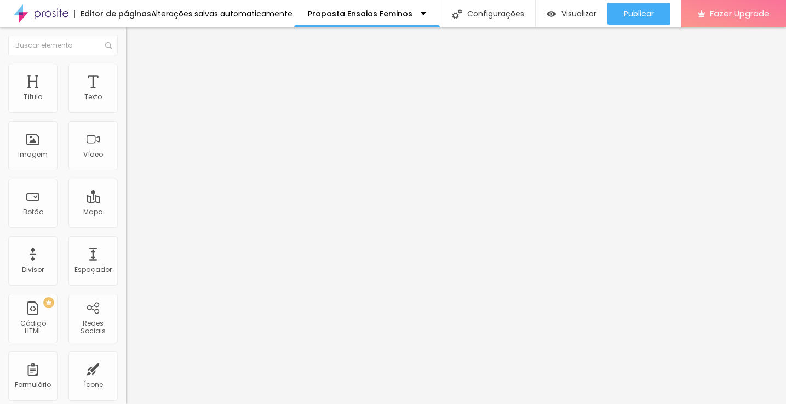
click at [126, 70] on img at bounding box center [131, 69] width 10 height 10
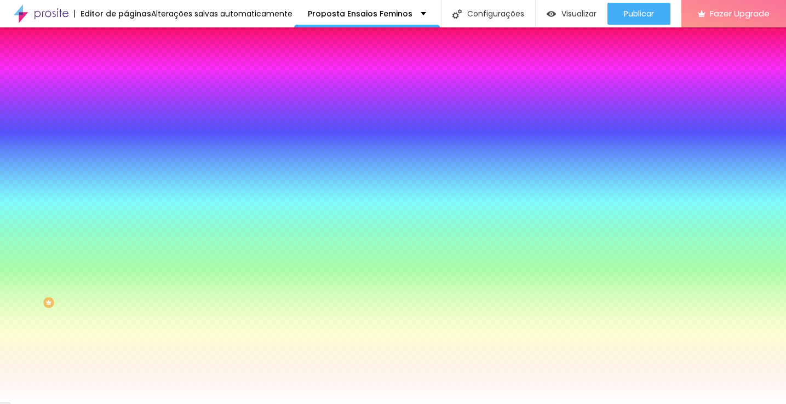
drag, startPoint x: 114, startPoint y: 262, endPoint x: 17, endPoint y: 262, distance: 97.0
click at [126, 384] on div "Cor do texto Voltar ao padrão #FFFFFF" at bounding box center [189, 399] width 126 height 30
paste input "7FC8A9"
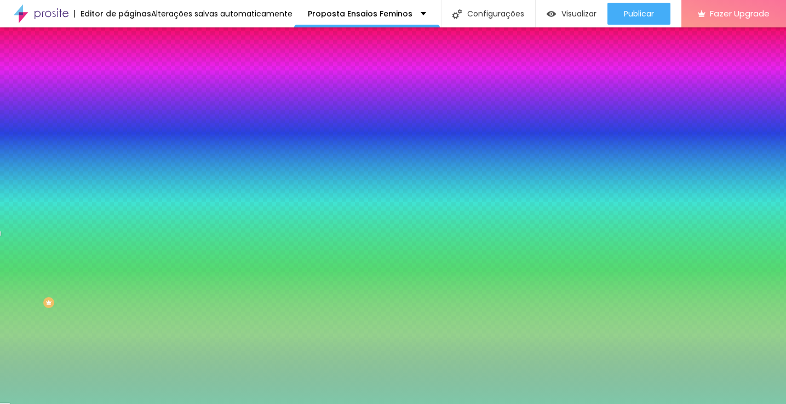
click at [126, 393] on div "Editar Botão Conteúdo Estilo Avançado Cor de fundo Voltar ao padrão #FFFFFF Tip…" at bounding box center [189, 215] width 126 height 376
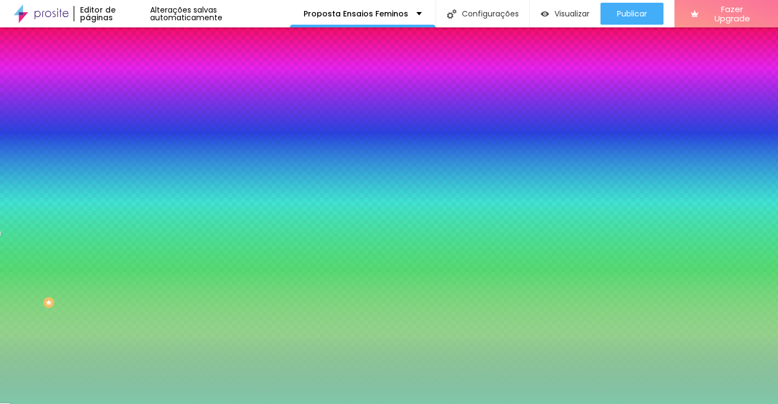
click at [113, 403] on div at bounding box center [389, 404] width 778 height 0
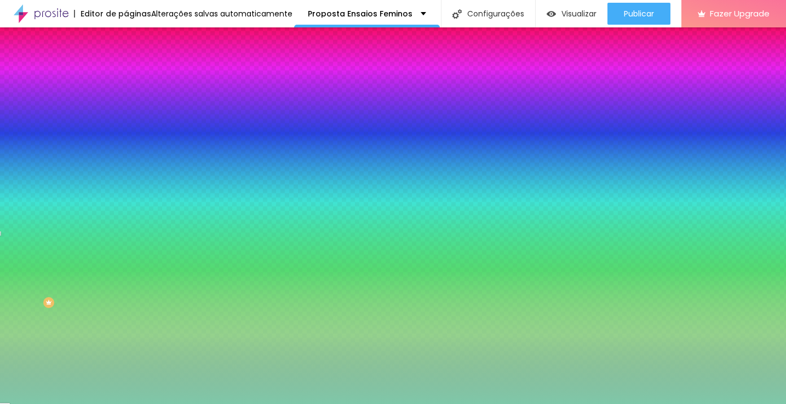
click at [126, 363] on div "Editar Botão Conteúdo Estilo Avançado Cor de fundo Voltar ao padrão #FFFFFF Tip…" at bounding box center [189, 215] width 126 height 376
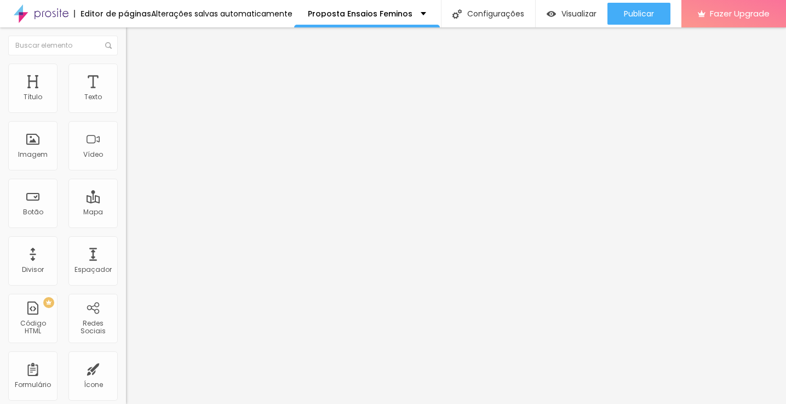
click at [126, 72] on li "Avançado" at bounding box center [189, 69] width 126 height 11
click at [136, 65] on span "Estilo" at bounding box center [144, 59] width 17 height 9
click at [136, 81] on span "Avançado" at bounding box center [154, 81] width 36 height 9
click at [126, 72] on li "Estilo" at bounding box center [189, 69] width 126 height 11
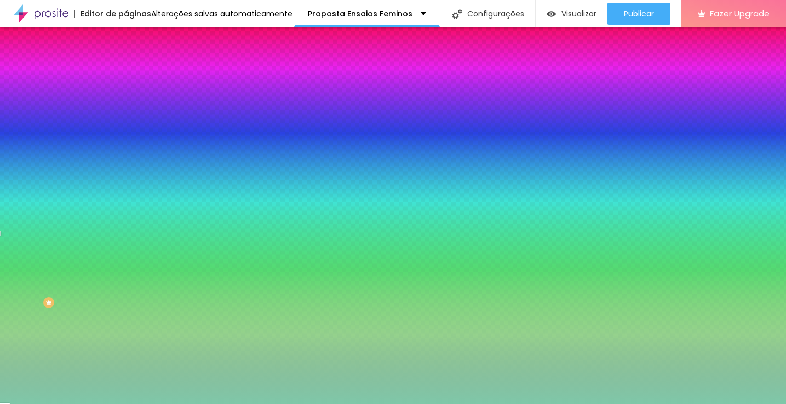
click at [126, 62] on img at bounding box center [131, 58] width 10 height 10
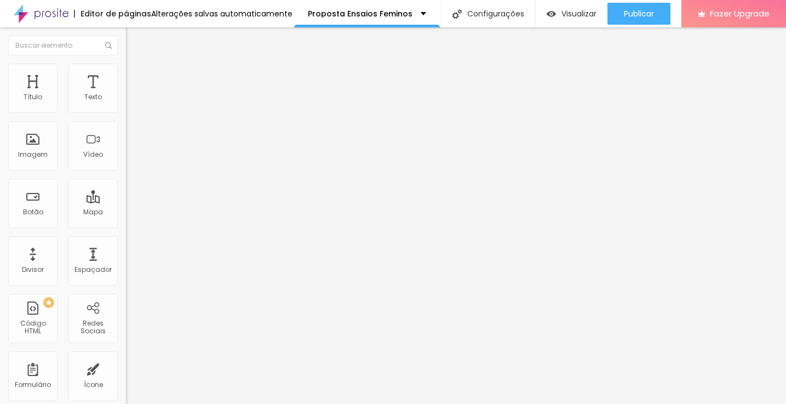
click at [126, 196] on img at bounding box center [128, 198] width 4 height 4
click at [126, 168] on div "[GEOGRAPHIC_DATA]" at bounding box center [189, 176] width 126 height 37
click at [126, 169] on div "[GEOGRAPHIC_DATA]" at bounding box center [189, 176] width 126 height 37
click at [126, 169] on span "Normal" at bounding box center [138, 167] width 25 height 9
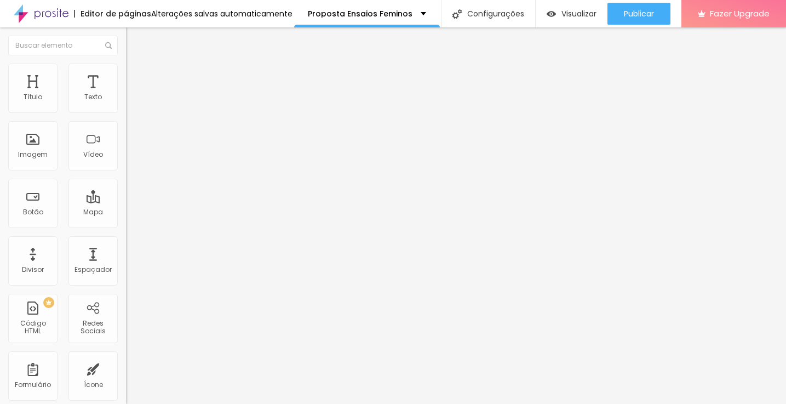
click at [126, 169] on div "[GEOGRAPHIC_DATA]" at bounding box center [189, 176] width 126 height 37
click at [126, 82] on ul "Conteúdo Estilo Avançado" at bounding box center [189, 69] width 126 height 33
click at [136, 76] on span "Estilo" at bounding box center [144, 70] width 17 height 9
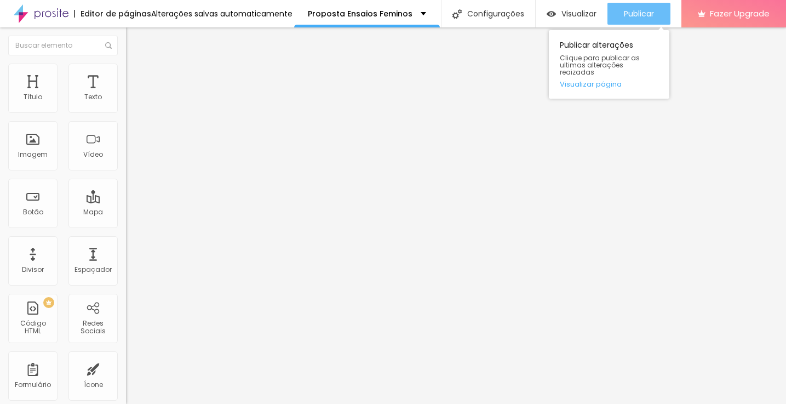
click at [650, 14] on span "Publicar" at bounding box center [639, 13] width 30 height 9
click at [634, 15] on span "Publicar" at bounding box center [639, 13] width 30 height 9
